Goal: Browse casually: Explore the website without a specific task or goal

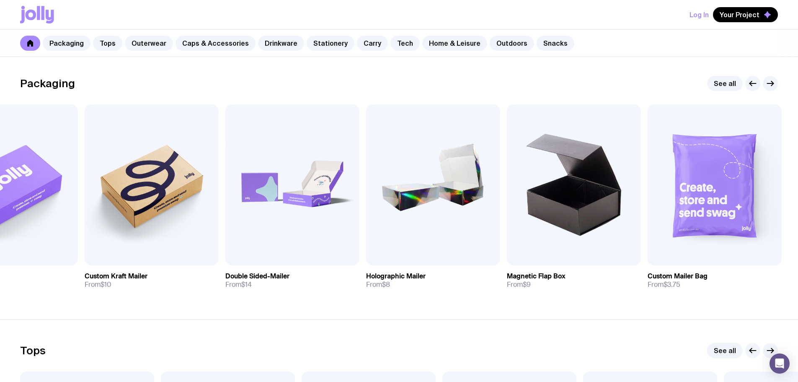
click at [770, 88] on icon "button" at bounding box center [770, 83] width 10 height 10
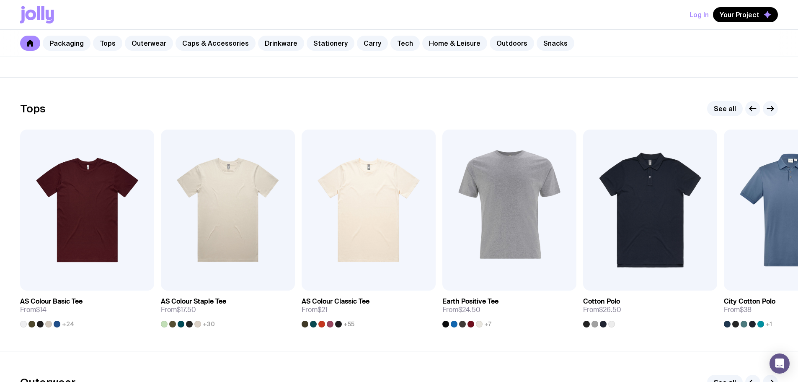
scroll to position [377, 0]
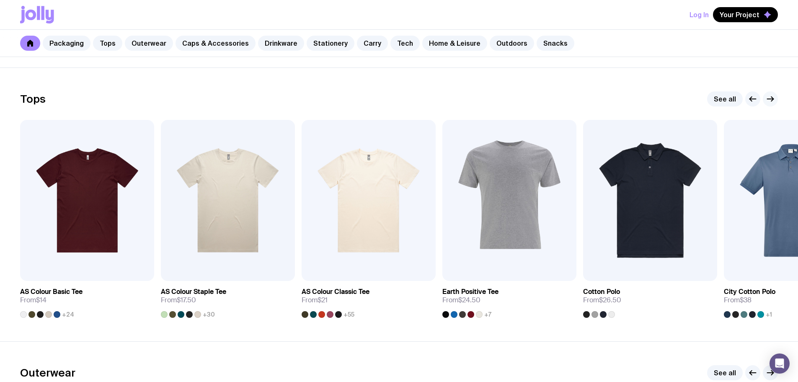
click at [767, 99] on icon "button" at bounding box center [770, 99] width 6 height 0
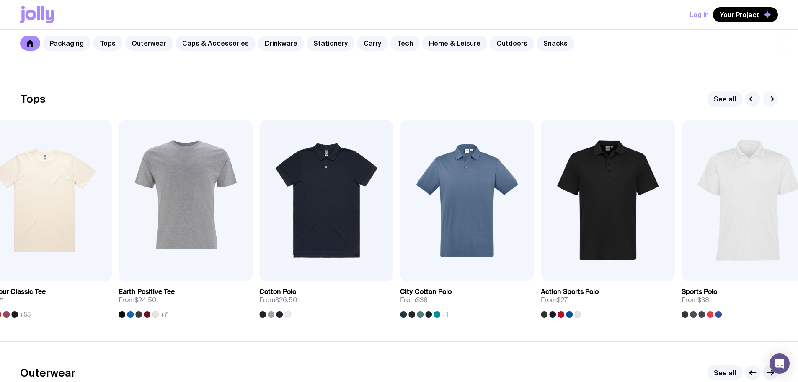
click at [767, 99] on icon "button" at bounding box center [770, 99] width 6 height 0
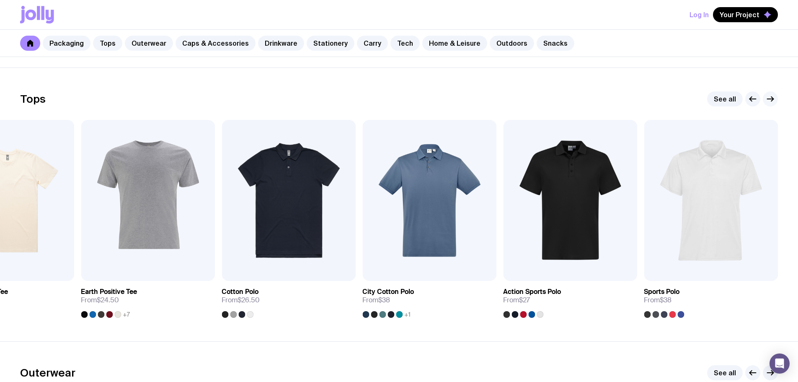
click at [767, 99] on icon "button" at bounding box center [770, 99] width 6 height 0
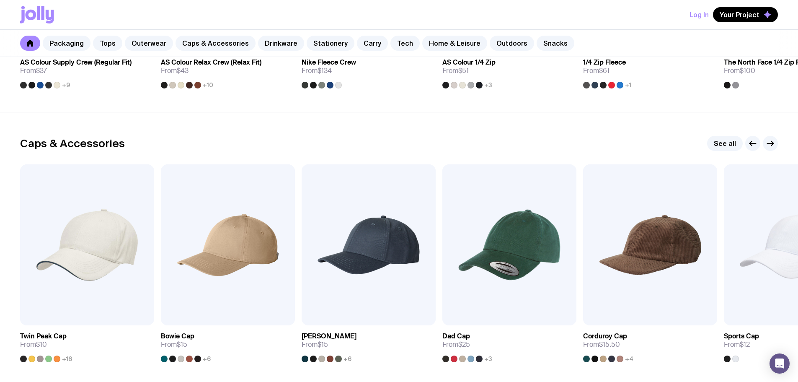
scroll to position [921, 0]
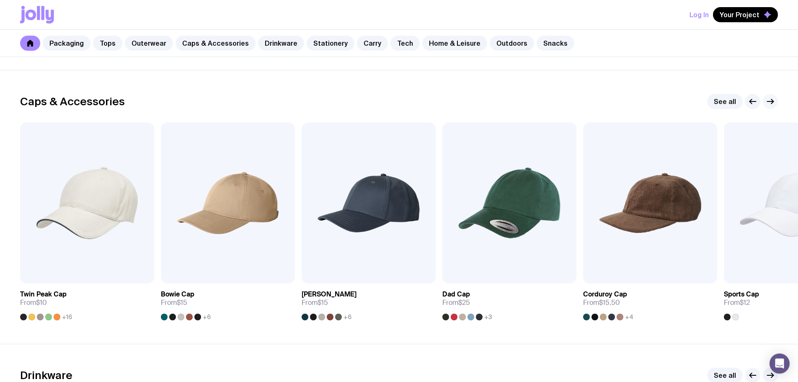
click at [772, 107] on button "button" at bounding box center [770, 101] width 15 height 15
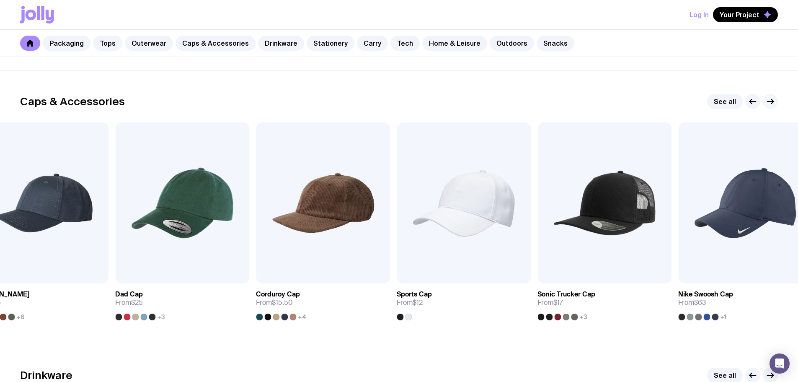
click at [772, 107] on button "button" at bounding box center [770, 101] width 15 height 15
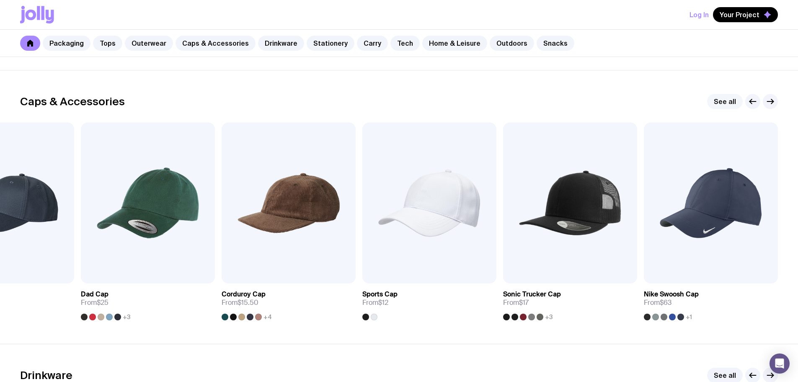
click at [719, 105] on link "See all" at bounding box center [725, 101] width 36 height 15
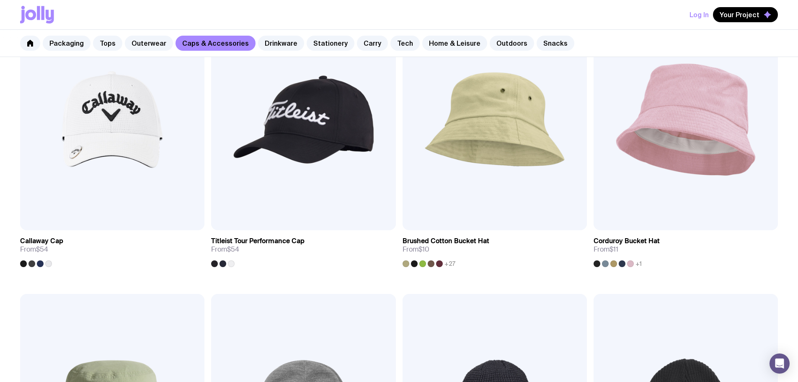
scroll to position [754, 0]
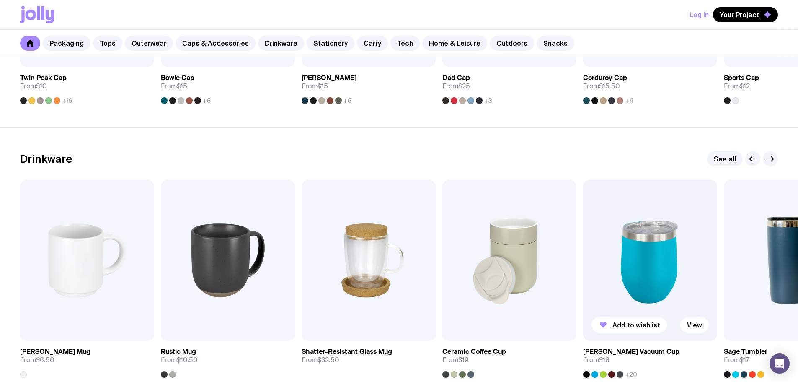
scroll to position [1047, 0]
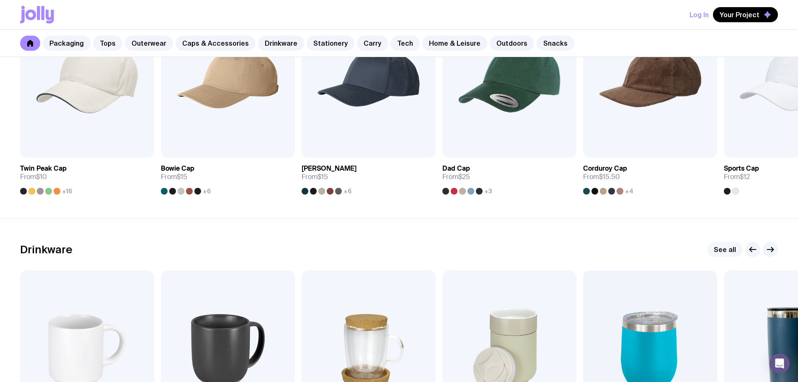
click at [723, 250] on link "See all" at bounding box center [725, 249] width 36 height 15
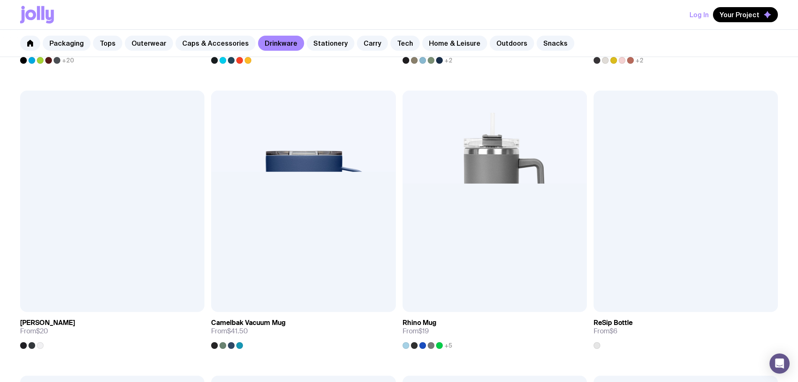
scroll to position [794, 0]
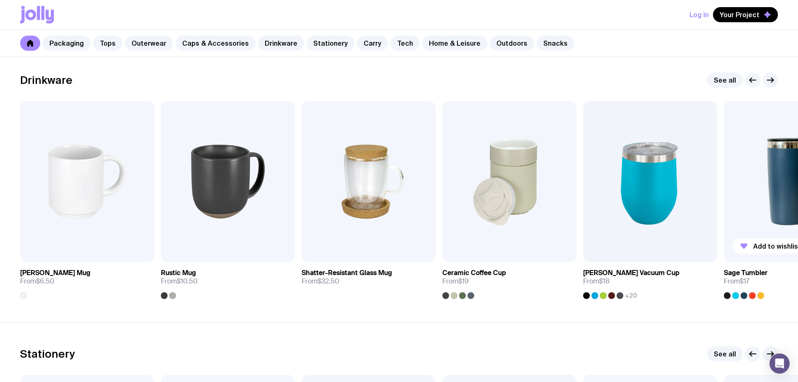
scroll to position [1171, 0]
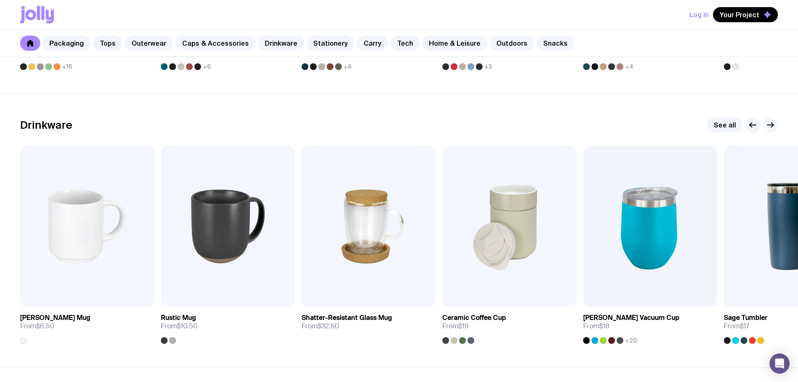
click at [769, 127] on icon "button" at bounding box center [770, 125] width 10 height 10
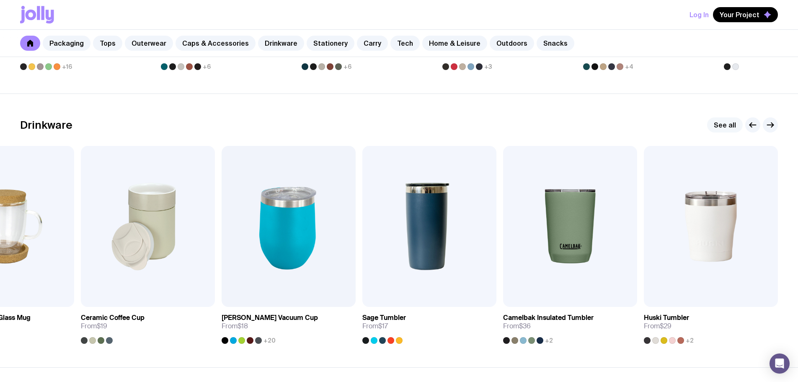
click at [730, 127] on link "See all" at bounding box center [725, 124] width 36 height 15
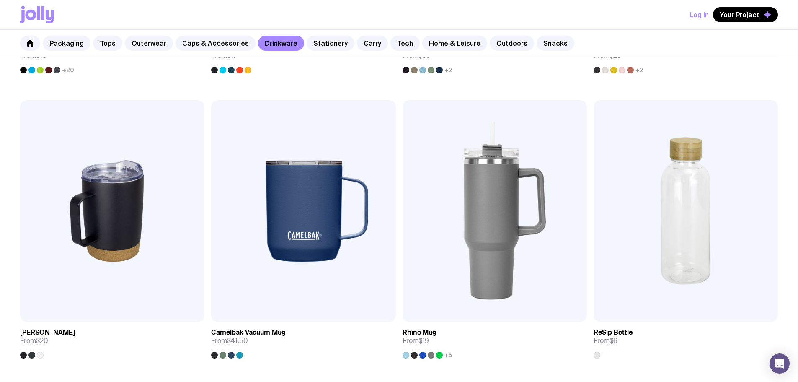
scroll to position [754, 0]
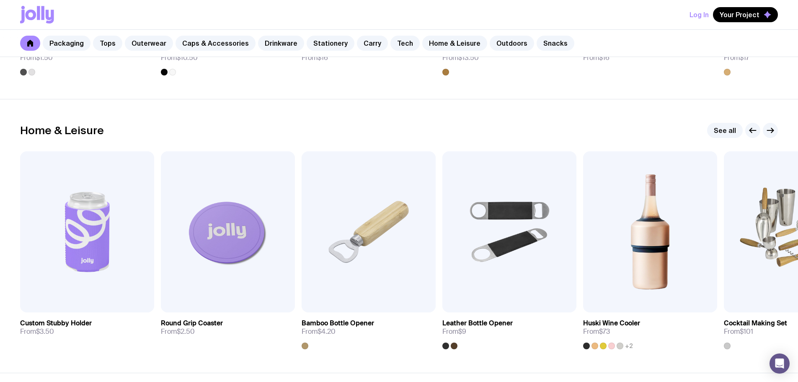
scroll to position [2260, 0]
click at [715, 128] on link "See all" at bounding box center [725, 129] width 36 height 15
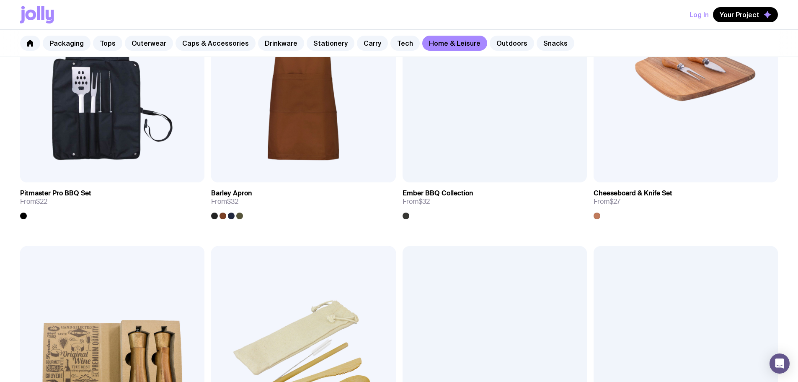
scroll to position [910, 0]
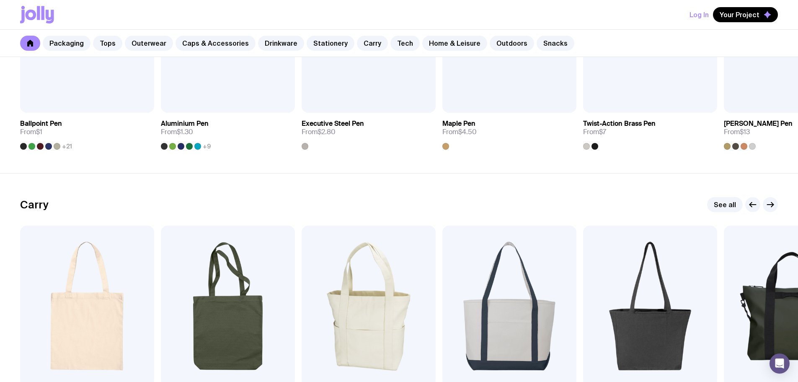
scroll to position [1496, 0]
